Goal: Task Accomplishment & Management: Manage account settings

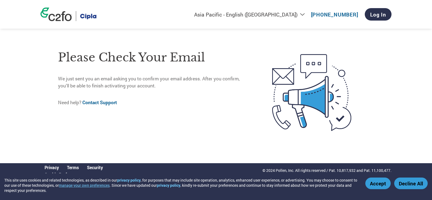
select select "en-IN"
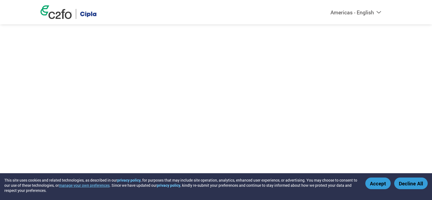
select select "en-IN"
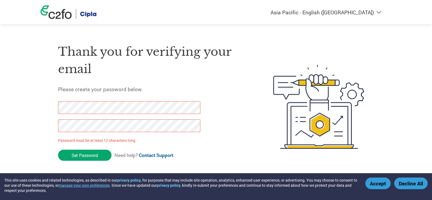
drag, startPoint x: 97, startPoint y: 152, endPoint x: 0, endPoint y: 108, distance: 106.1
click at [0, 108] on div "Americas - English Américas - Español [GEOGRAPHIC_DATA] - Português Amériques -…" at bounding box center [216, 85] width 432 height 170
click at [0, 119] on div "Americas - English Américas - Español [GEOGRAPHIC_DATA] - Português Amériques -…" at bounding box center [216, 85] width 432 height 170
click at [0, 83] on div "Americas - English Américas - Español [GEOGRAPHIC_DATA] - Português Amériques -…" at bounding box center [216, 85] width 432 height 170
click at [0, 121] on div "Americas - English Américas - Español [GEOGRAPHIC_DATA] - Português Amériques -…" at bounding box center [216, 85] width 432 height 170
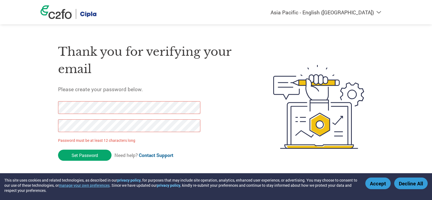
click at [4, 100] on div "Americas - English Américas - Español [GEOGRAPHIC_DATA] - Português Amériques -…" at bounding box center [216, 85] width 432 height 170
click at [37, 93] on div "Americas - English Américas - Español [GEOGRAPHIC_DATA] - Português Amériques -…" at bounding box center [216, 85] width 432 height 170
click at [33, 119] on div "Americas - English Américas - Español [GEOGRAPHIC_DATA] - Português Amériques -…" at bounding box center [216, 85] width 432 height 170
click at [80, 154] on input "Set Password" at bounding box center [84, 154] width 53 height 11
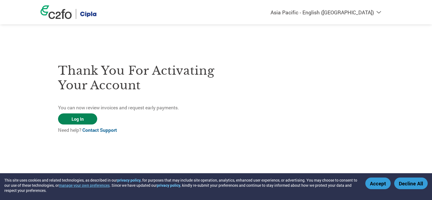
click at [80, 123] on link "Log In" at bounding box center [77, 118] width 39 height 11
